Goal: Check status: Check status

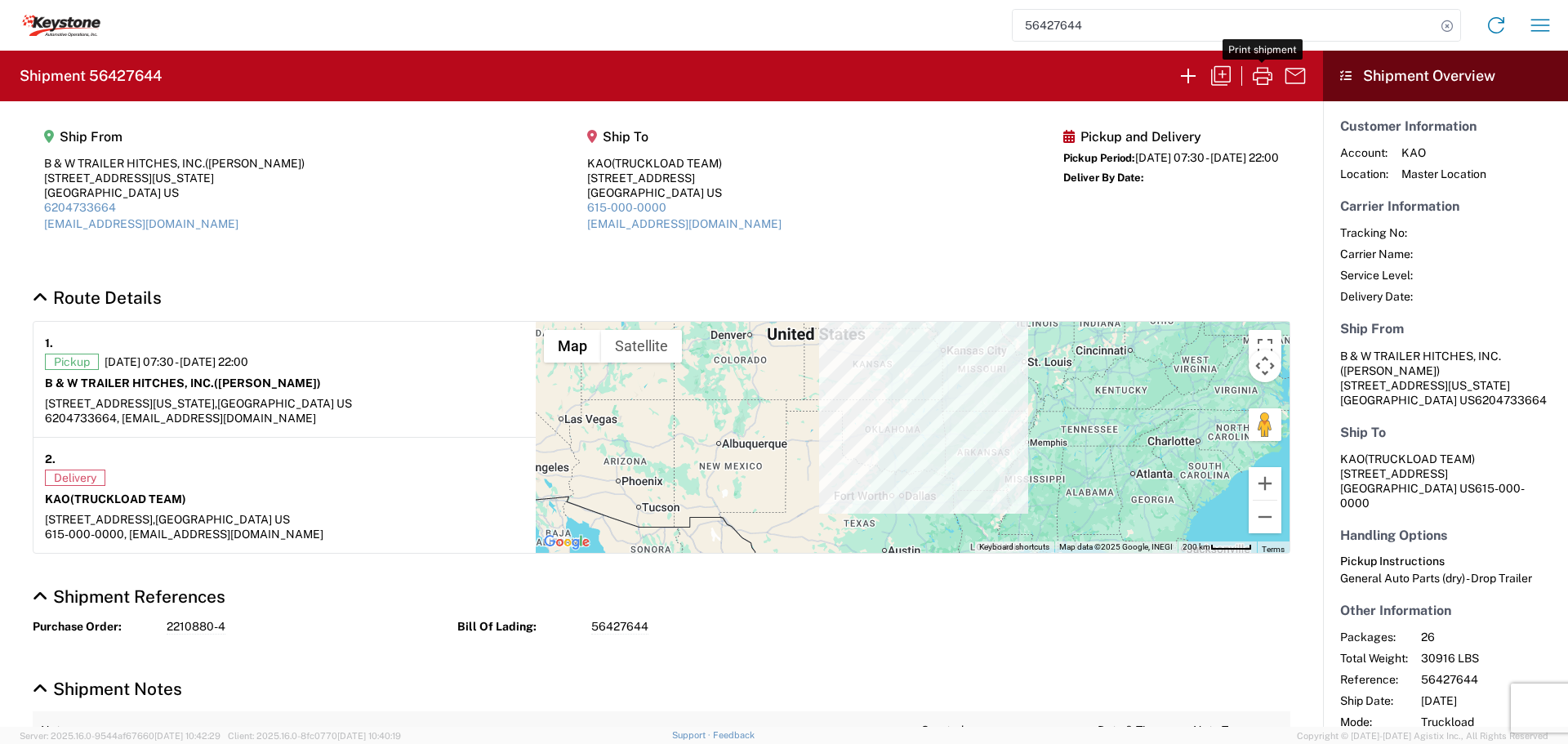
drag, startPoint x: 1449, startPoint y: 21, endPoint x: 1435, endPoint y: 24, distance: 14.3
click at [1449, 20] on icon at bounding box center [1448, 27] width 23 height 23
click at [1225, 20] on input "search" at bounding box center [1224, 25] width 423 height 31
type input "56427395"
click at [1447, 22] on icon at bounding box center [1448, 27] width 23 height 23
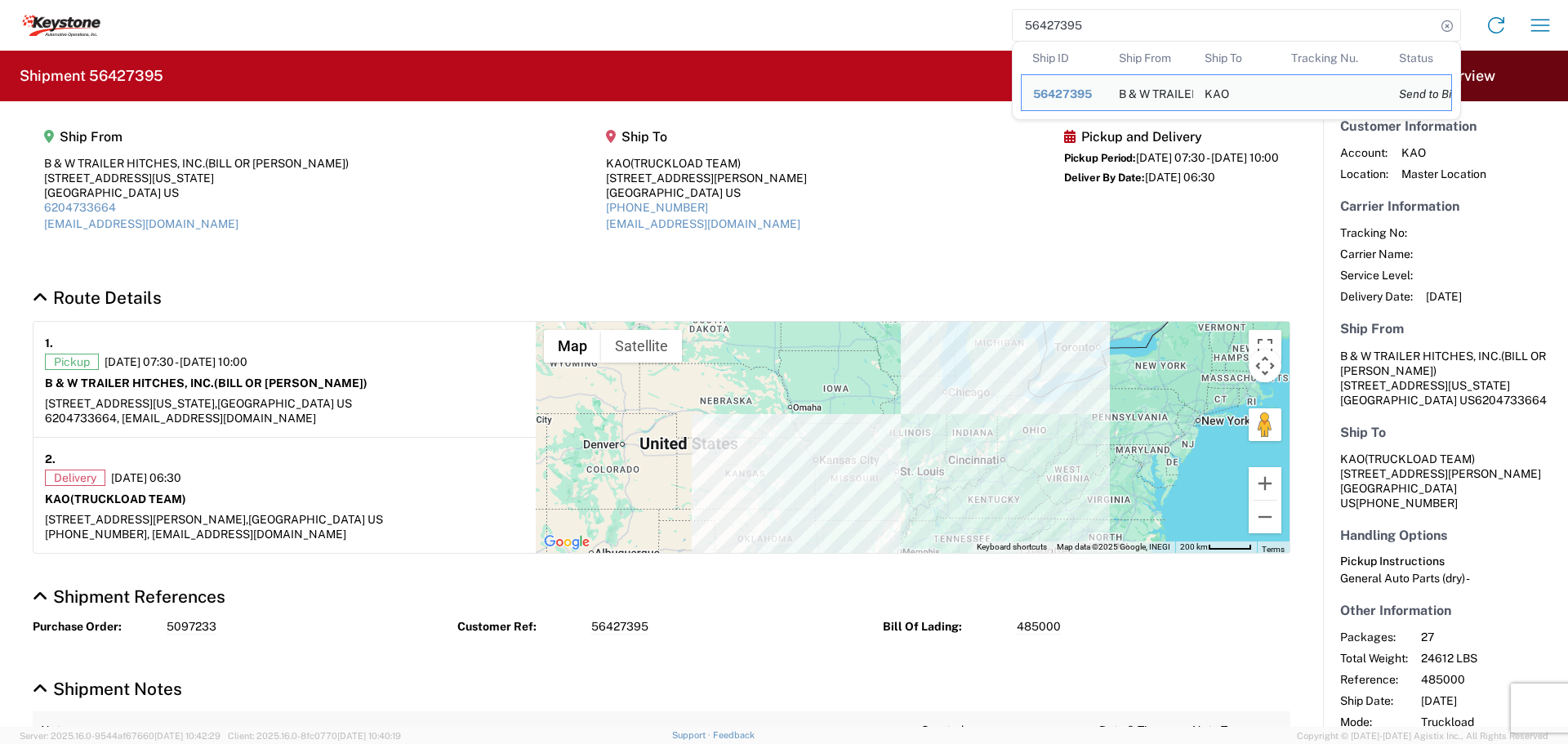
click at [1269, 72] on th "Ship To" at bounding box center [1236, 57] width 86 height 32
click at [1215, 275] on agx-collapsable-section "Route Details 1. Pickup [DATE] 07:30 - [DATE] 10:00 B & W TRAILER HITCHES, INC.…" at bounding box center [662, 421] width 1323 height 299
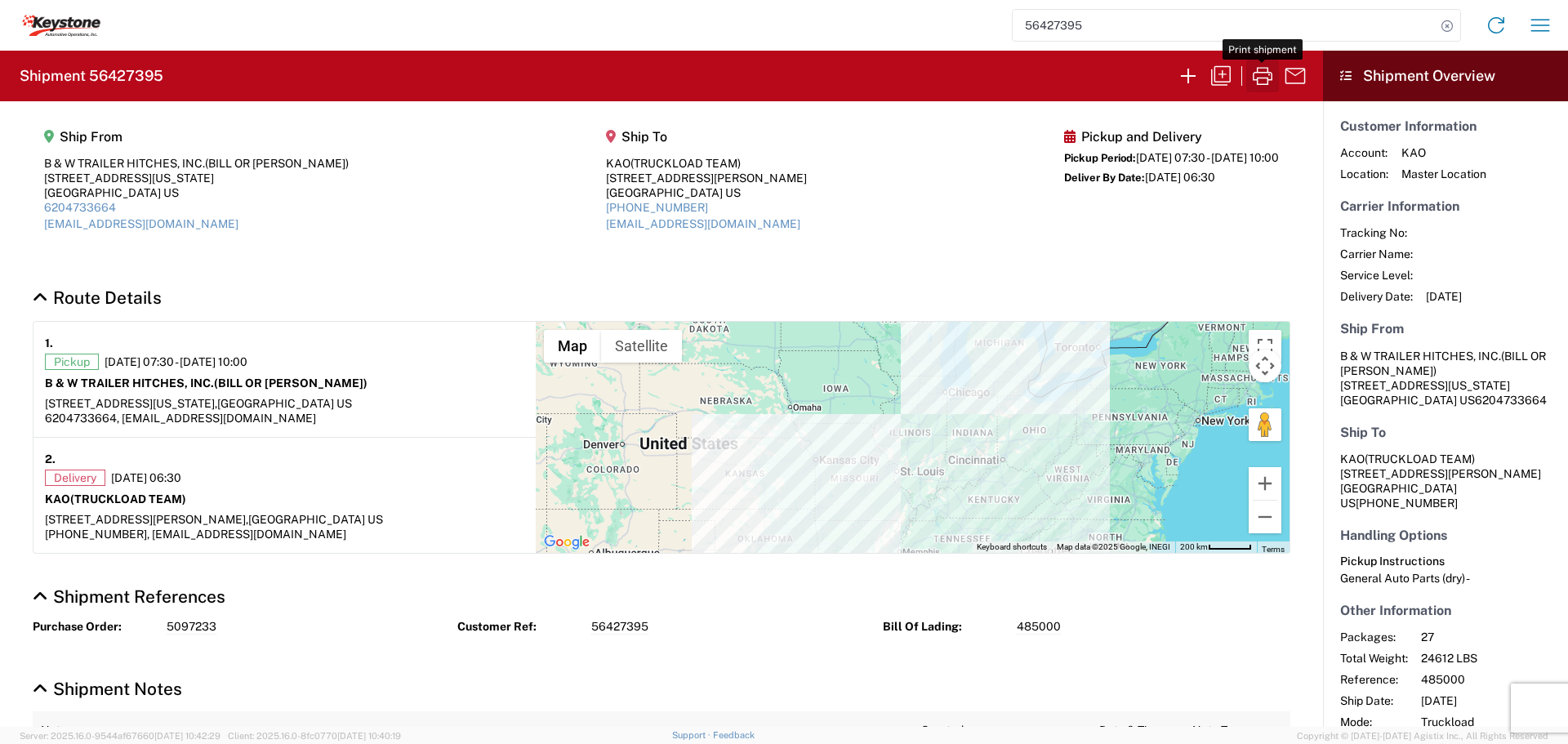
click at [1259, 76] on icon "button" at bounding box center [1263, 76] width 27 height 27
click at [1452, 25] on icon at bounding box center [1448, 27] width 23 height 23
click at [1214, 22] on input "search" at bounding box center [1224, 25] width 423 height 31
type input "56455687"
click at [1442, 26] on icon at bounding box center [1448, 27] width 23 height 23
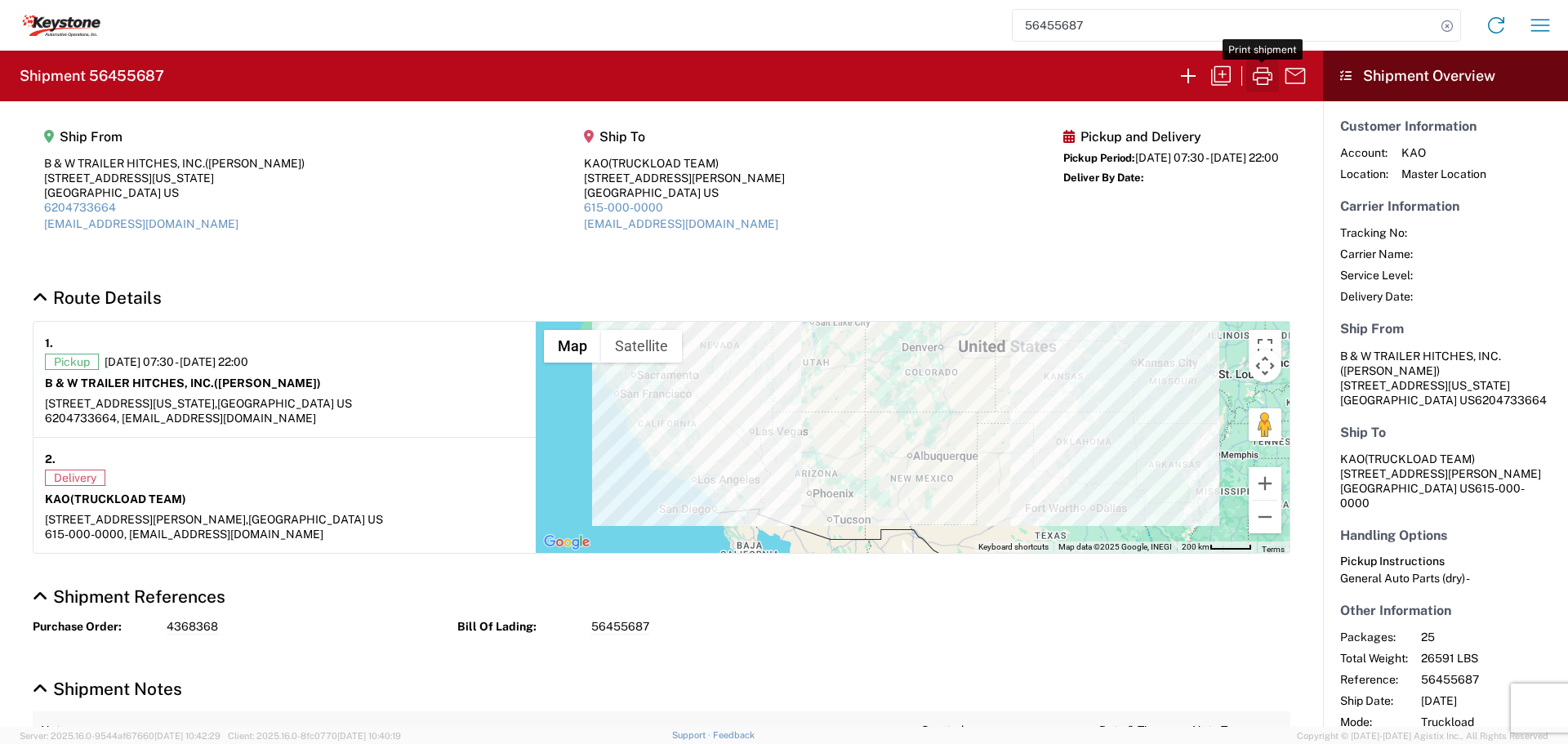
click at [1259, 74] on icon "button" at bounding box center [1263, 76] width 27 height 27
